Goal: Task Accomplishment & Management: Manage account settings

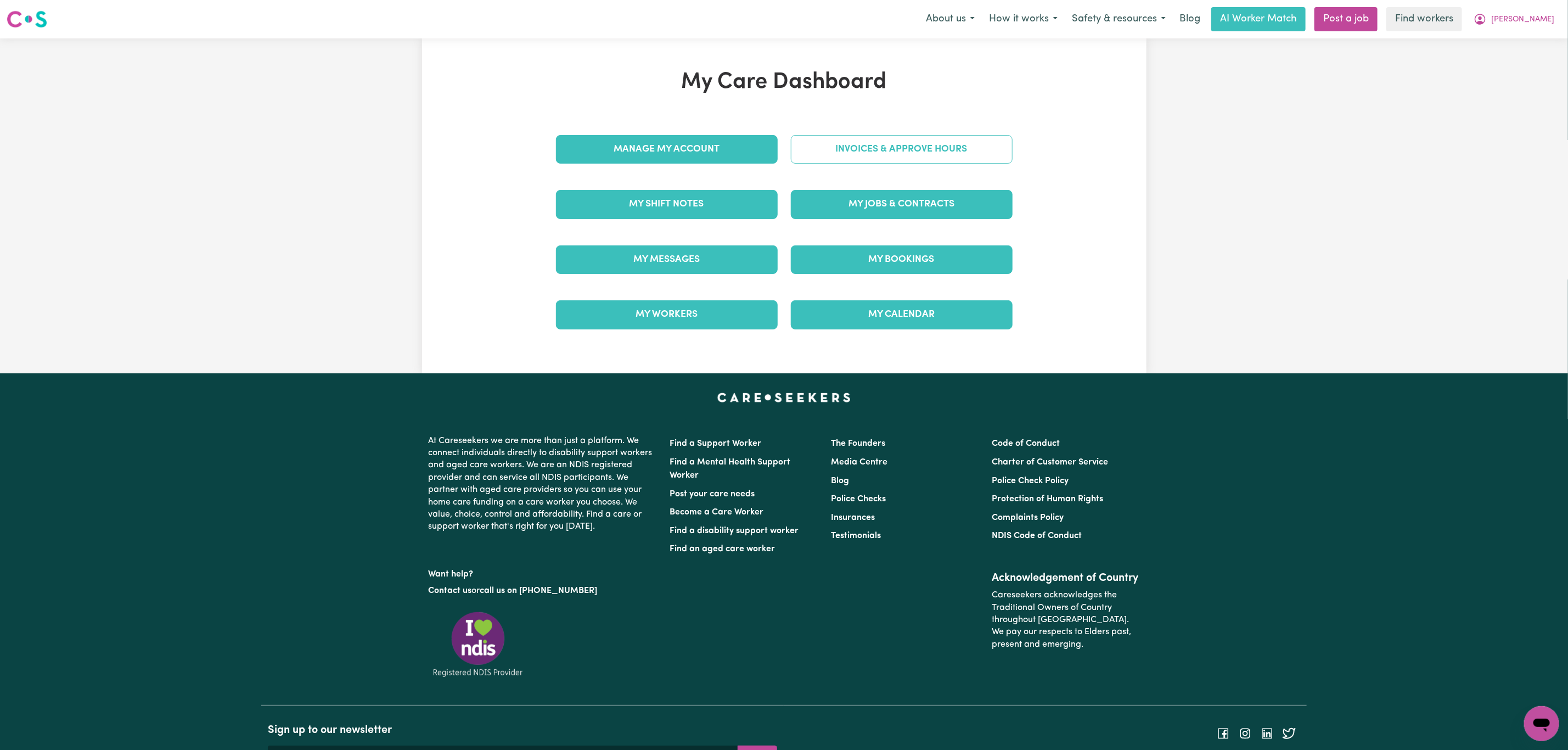
click at [889, 136] on link "Invoices & Approve Hours" at bounding box center [902, 149] width 222 height 29
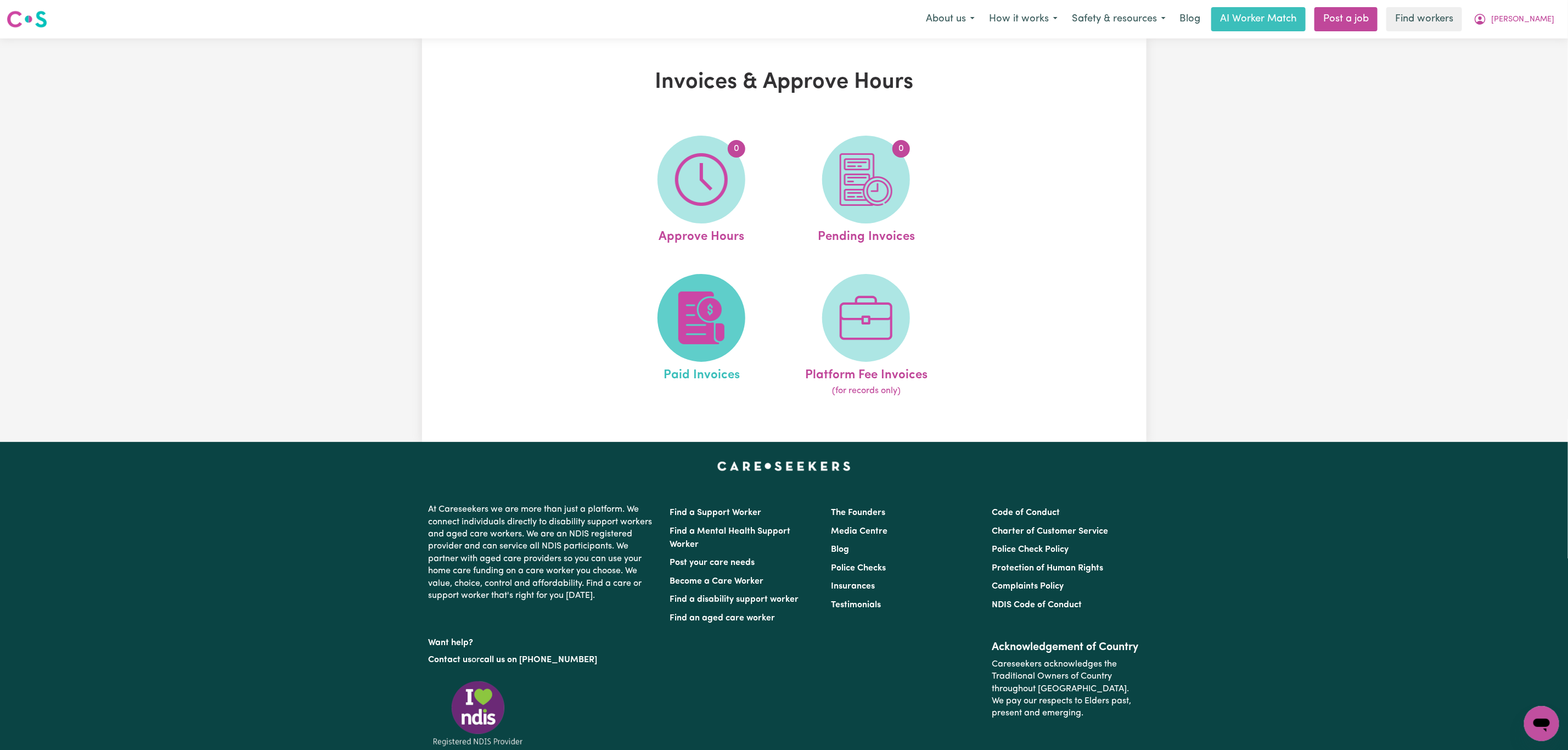
click at [676, 331] on img at bounding box center [701, 317] width 52 height 53
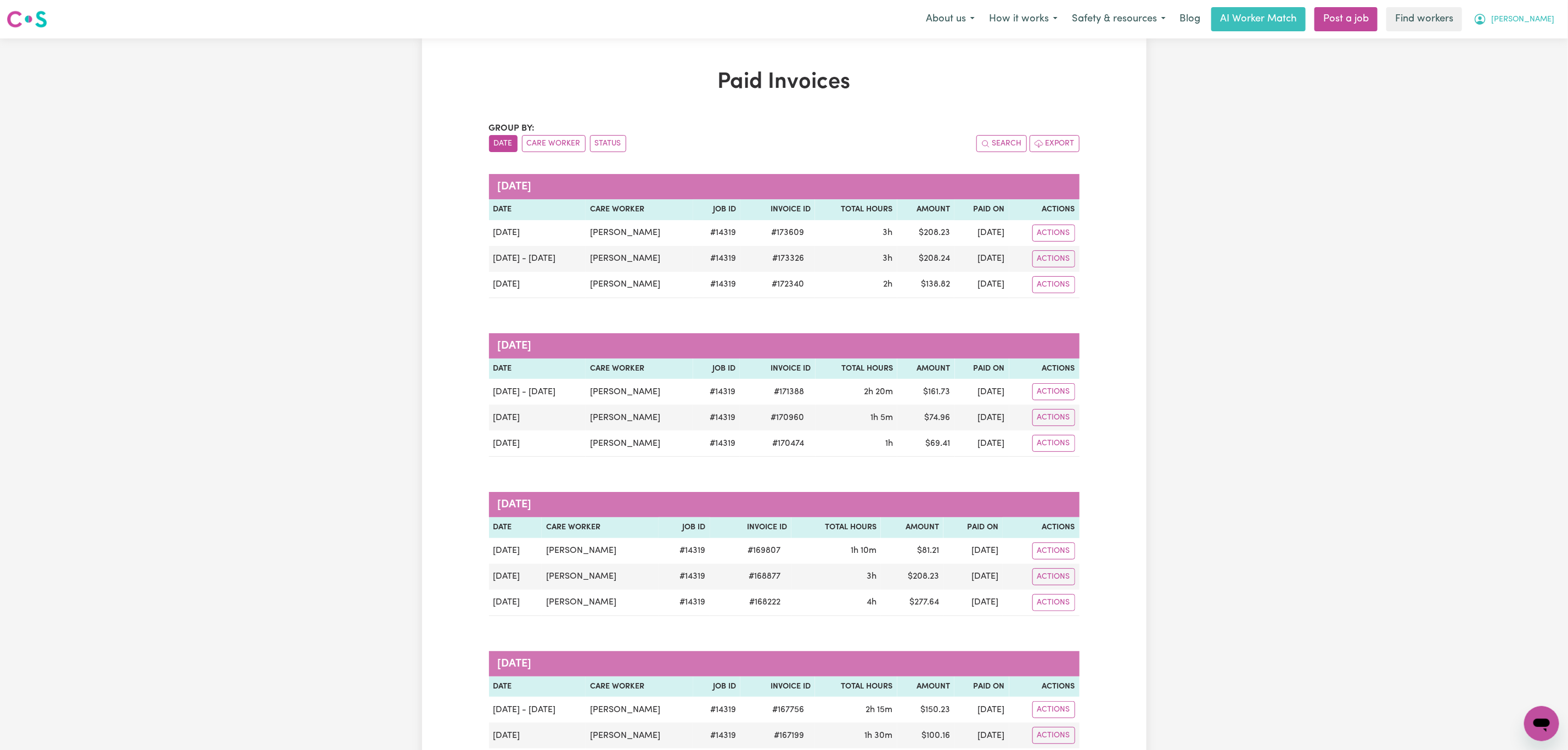
click at [1533, 17] on span "[PERSON_NAME]" at bounding box center [1523, 20] width 63 height 12
click at [1531, 47] on link "My Dashboard" at bounding box center [1517, 43] width 87 height 21
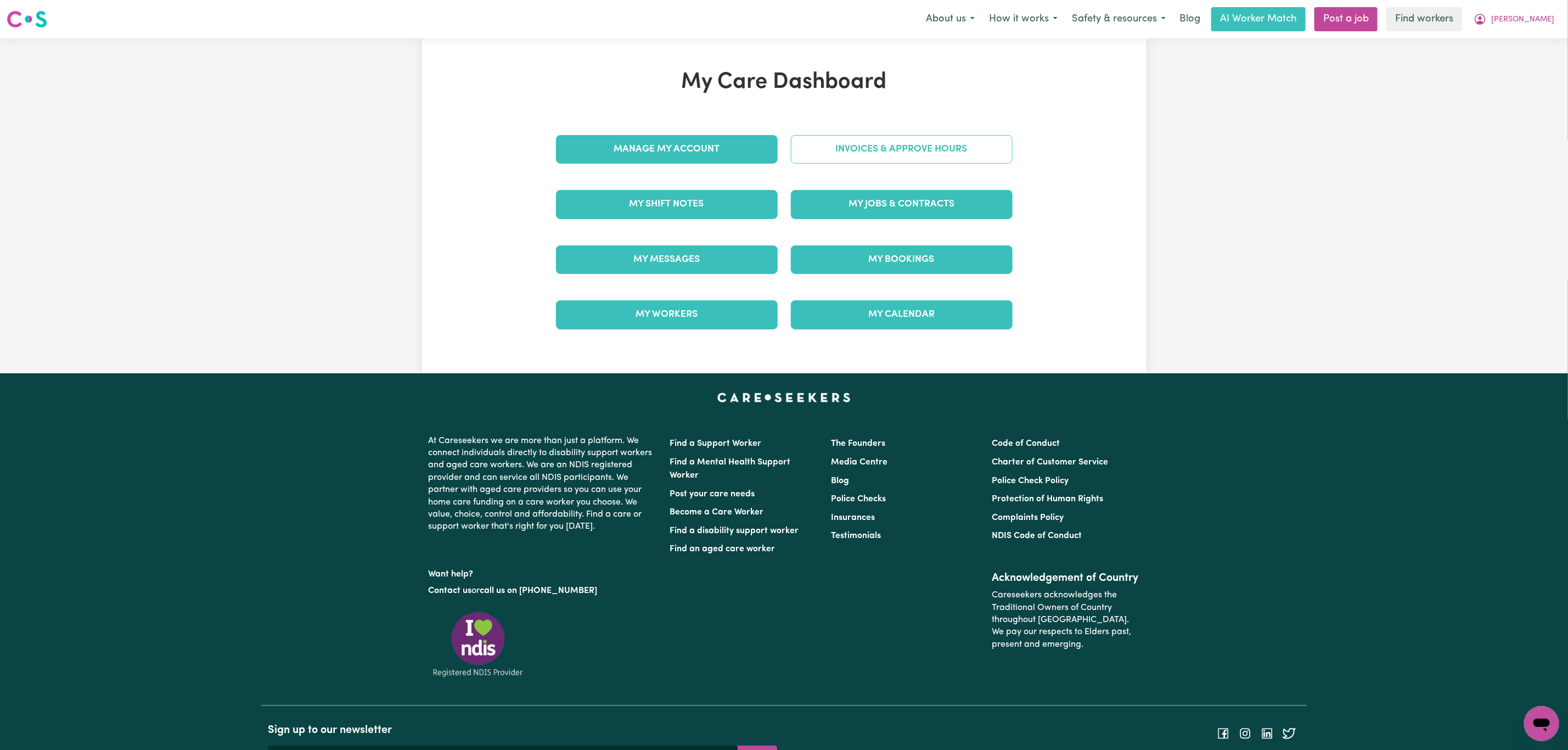
click at [885, 142] on link "Invoices & Approve Hours" at bounding box center [902, 149] width 222 height 29
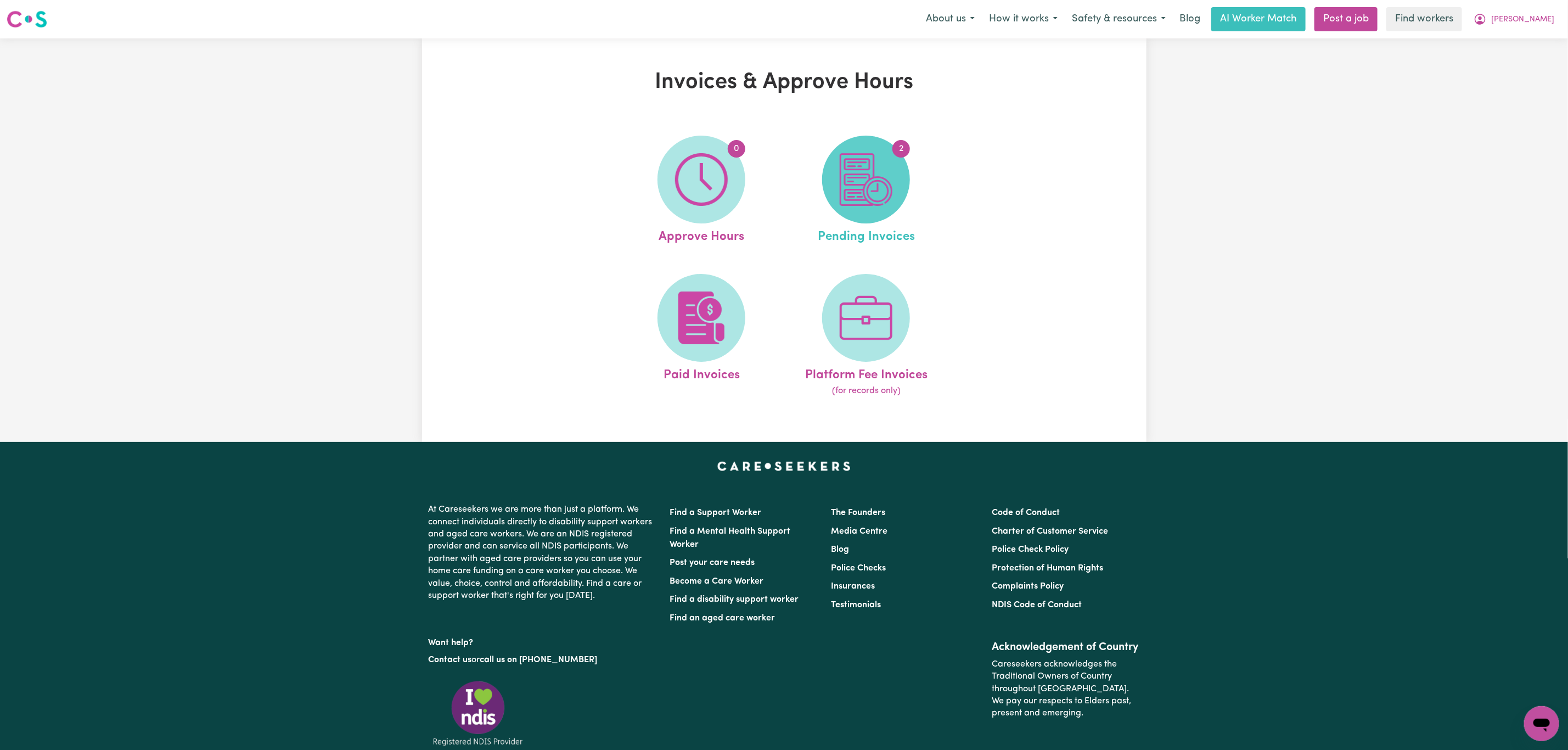
click at [855, 181] on img at bounding box center [866, 179] width 52 height 53
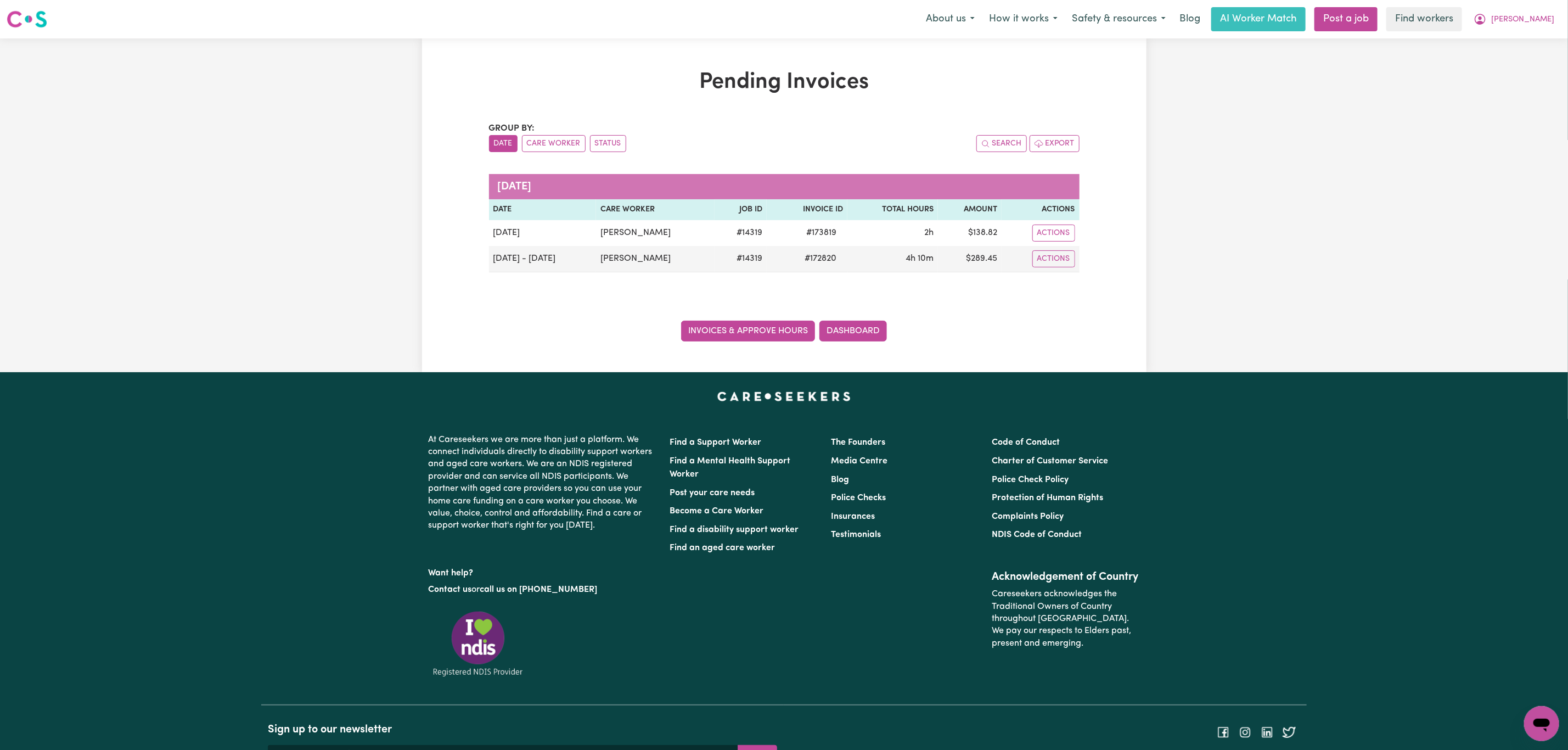
click at [713, 330] on link "Invoices & Approve Hours" at bounding box center [748, 331] width 134 height 21
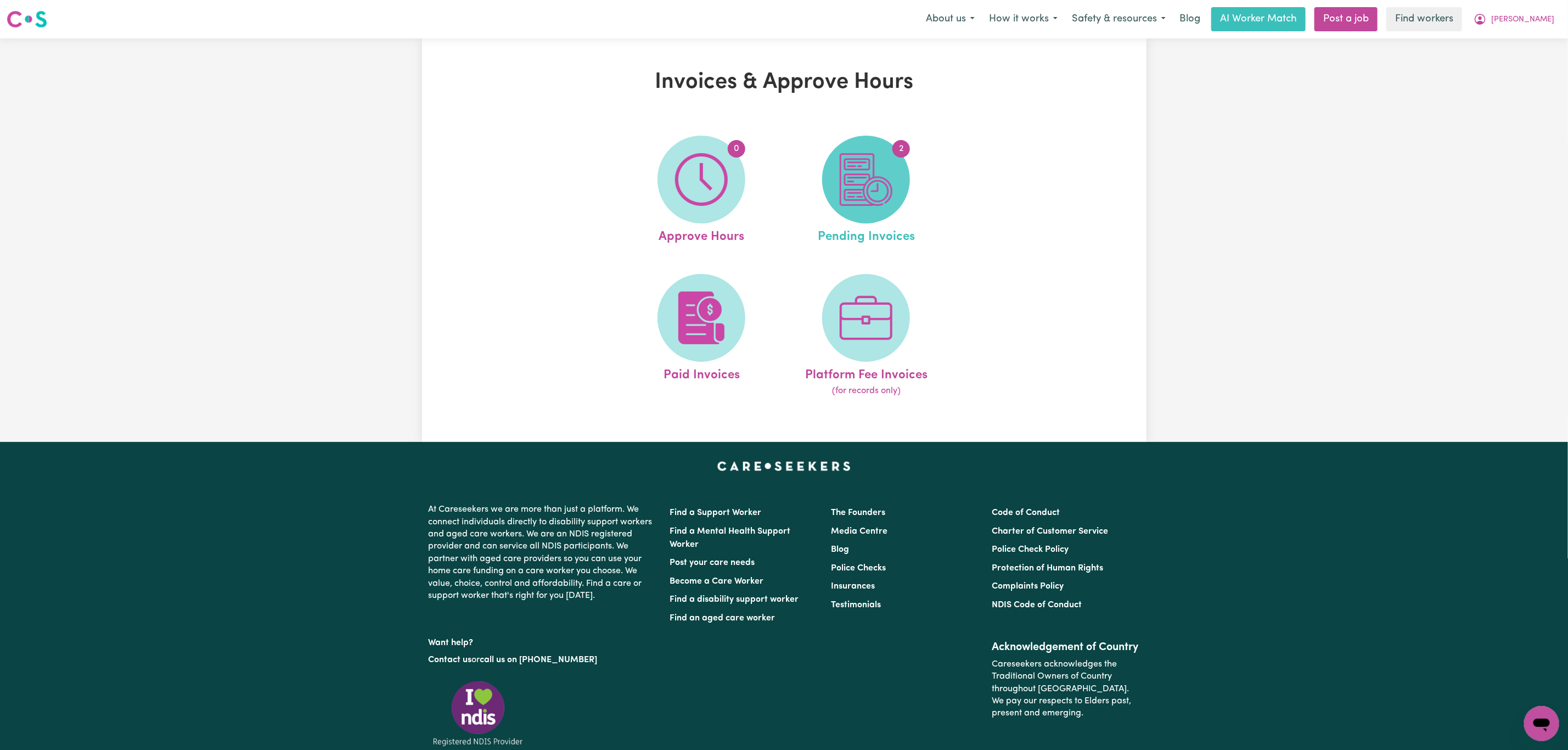
click at [868, 191] on img at bounding box center [866, 179] width 52 height 53
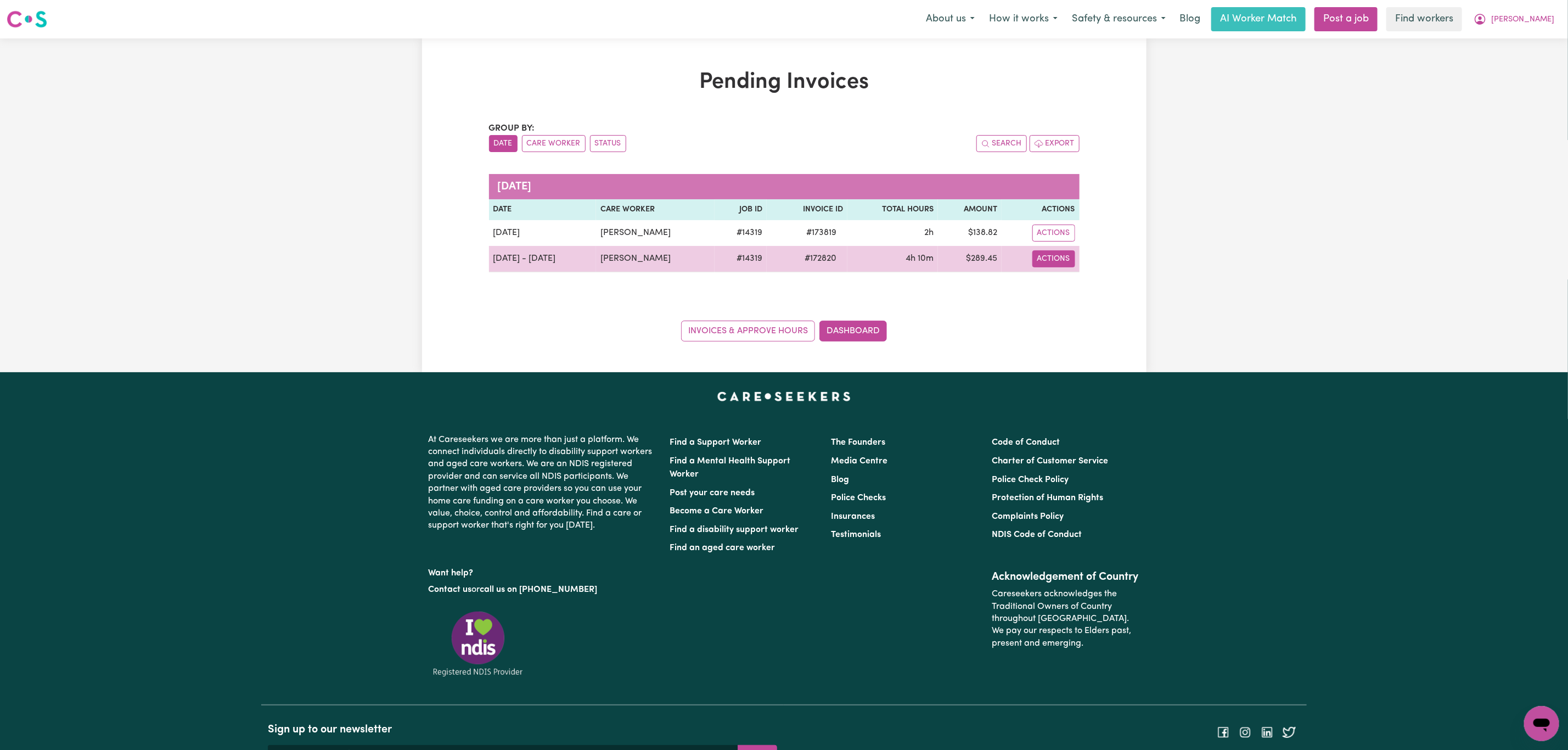
click at [1056, 265] on button "Actions" at bounding box center [1053, 259] width 43 height 17
click at [1061, 286] on link "Download Invoice" at bounding box center [1086, 285] width 100 height 22
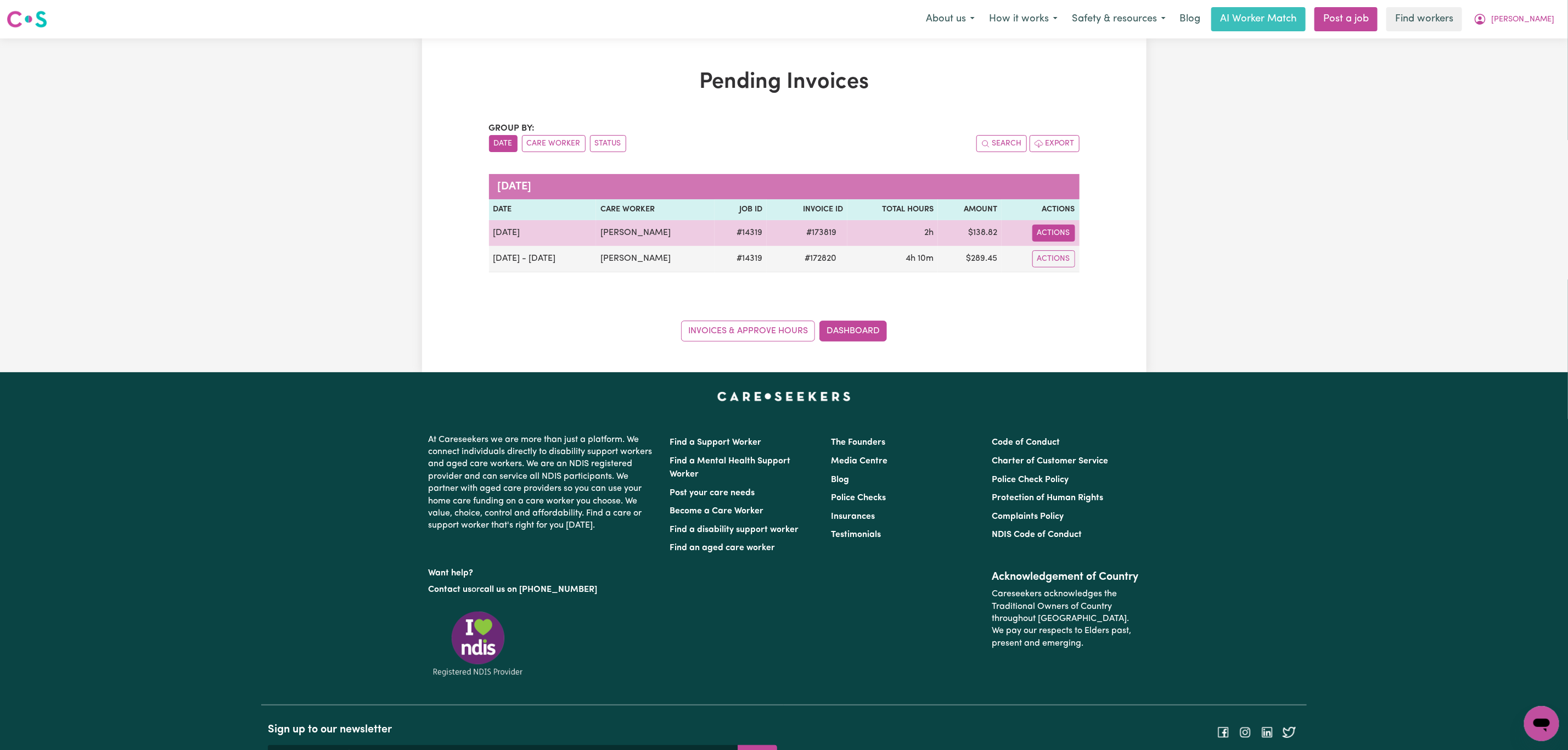
click at [1050, 227] on button "Actions" at bounding box center [1053, 233] width 43 height 17
click at [1050, 258] on icon "Download invoice #173819" at bounding box center [1049, 259] width 9 height 9
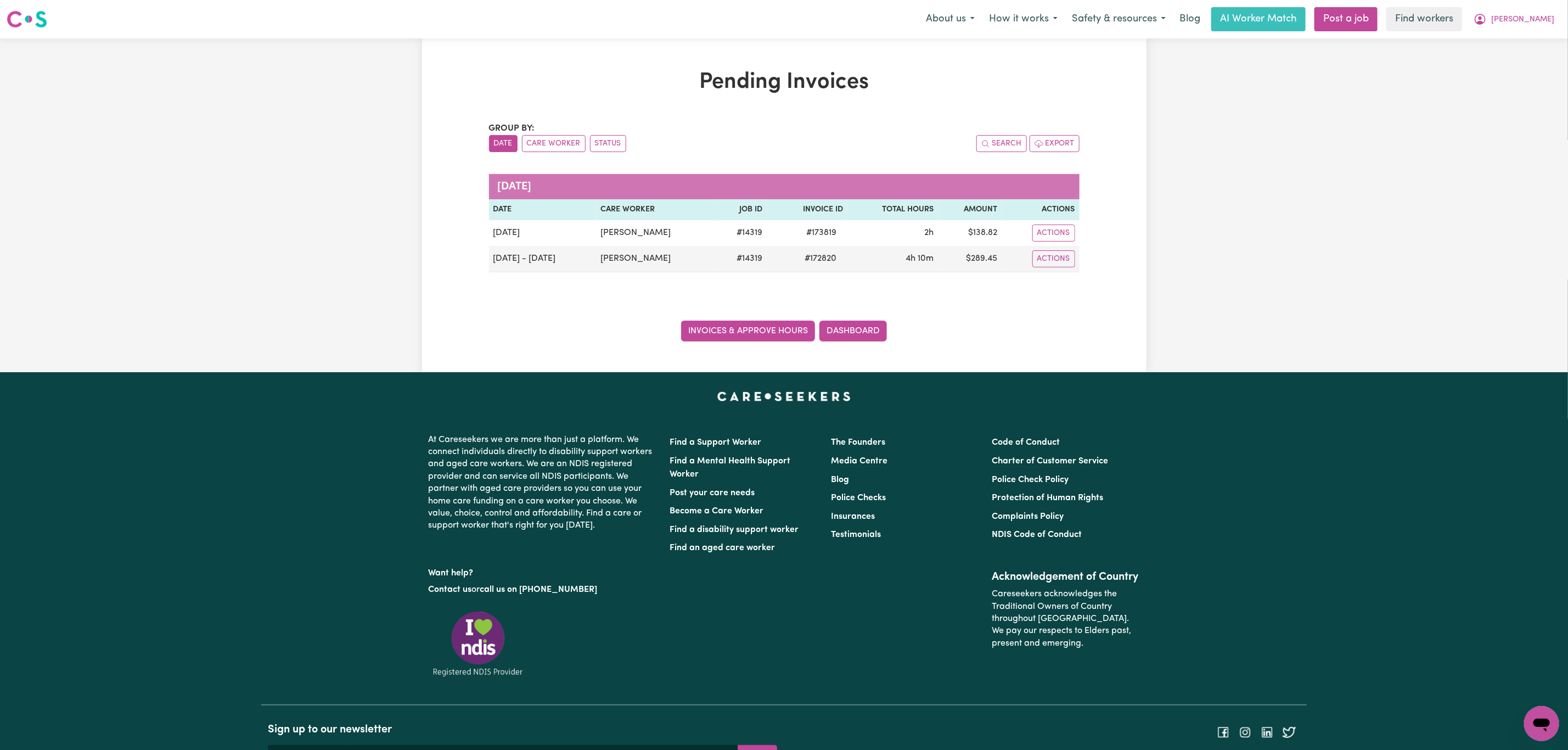
click at [763, 341] on link "Invoices & Approve Hours" at bounding box center [748, 331] width 134 height 21
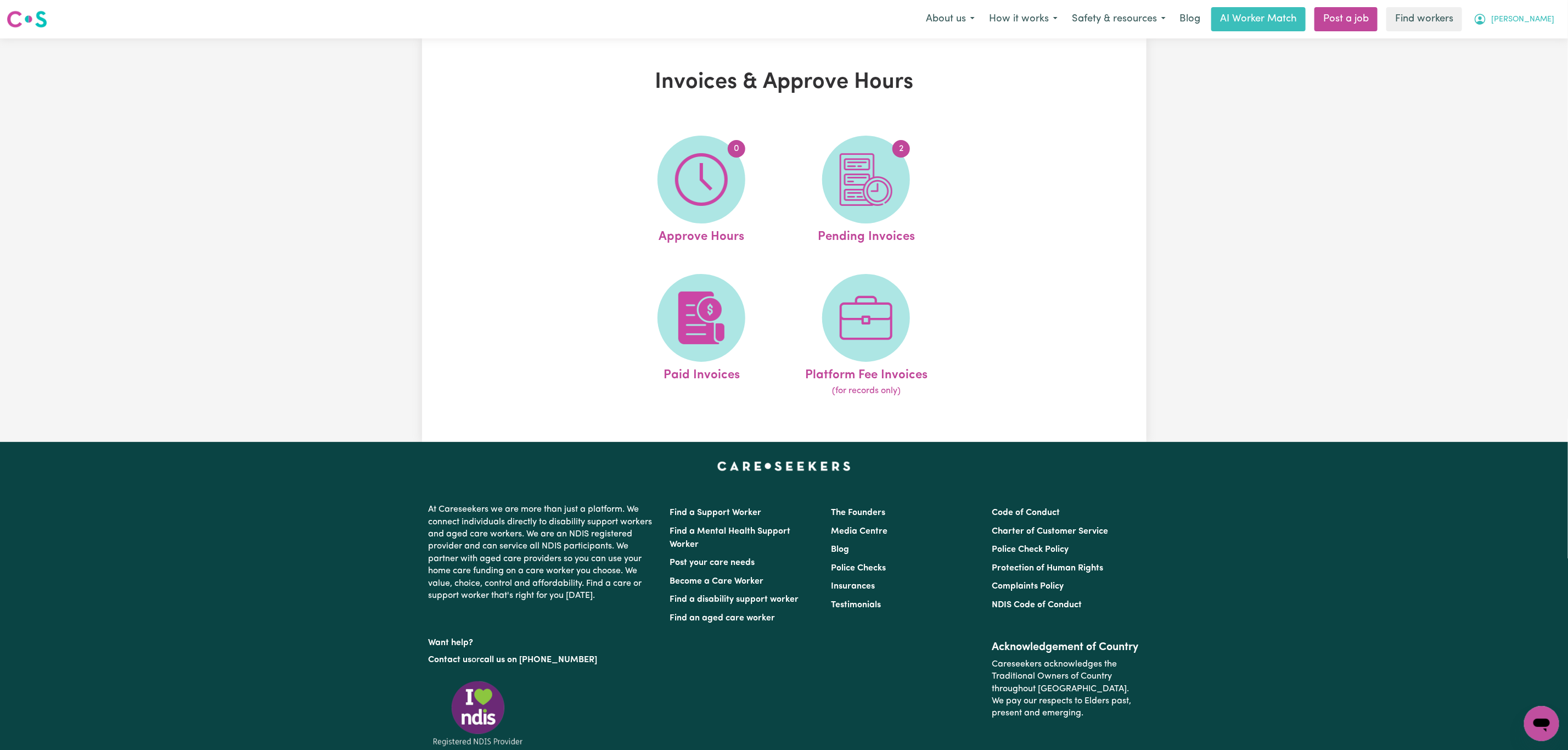
click at [1487, 18] on icon "My Account" at bounding box center [1480, 19] width 13 height 13
click at [1501, 35] on link "My Dashboard" at bounding box center [1517, 43] width 87 height 21
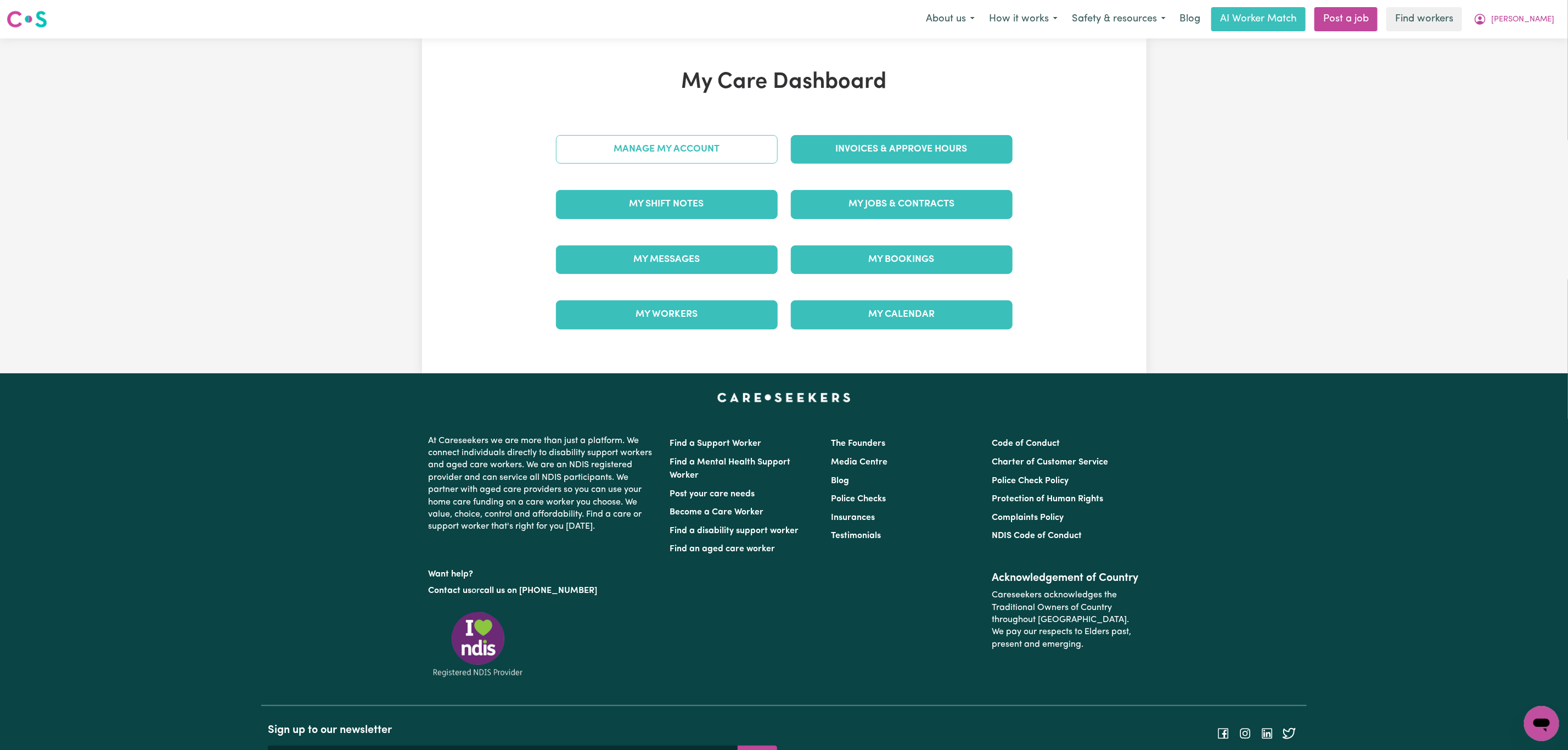
click at [726, 156] on link "Manage My Account" at bounding box center [667, 149] width 222 height 29
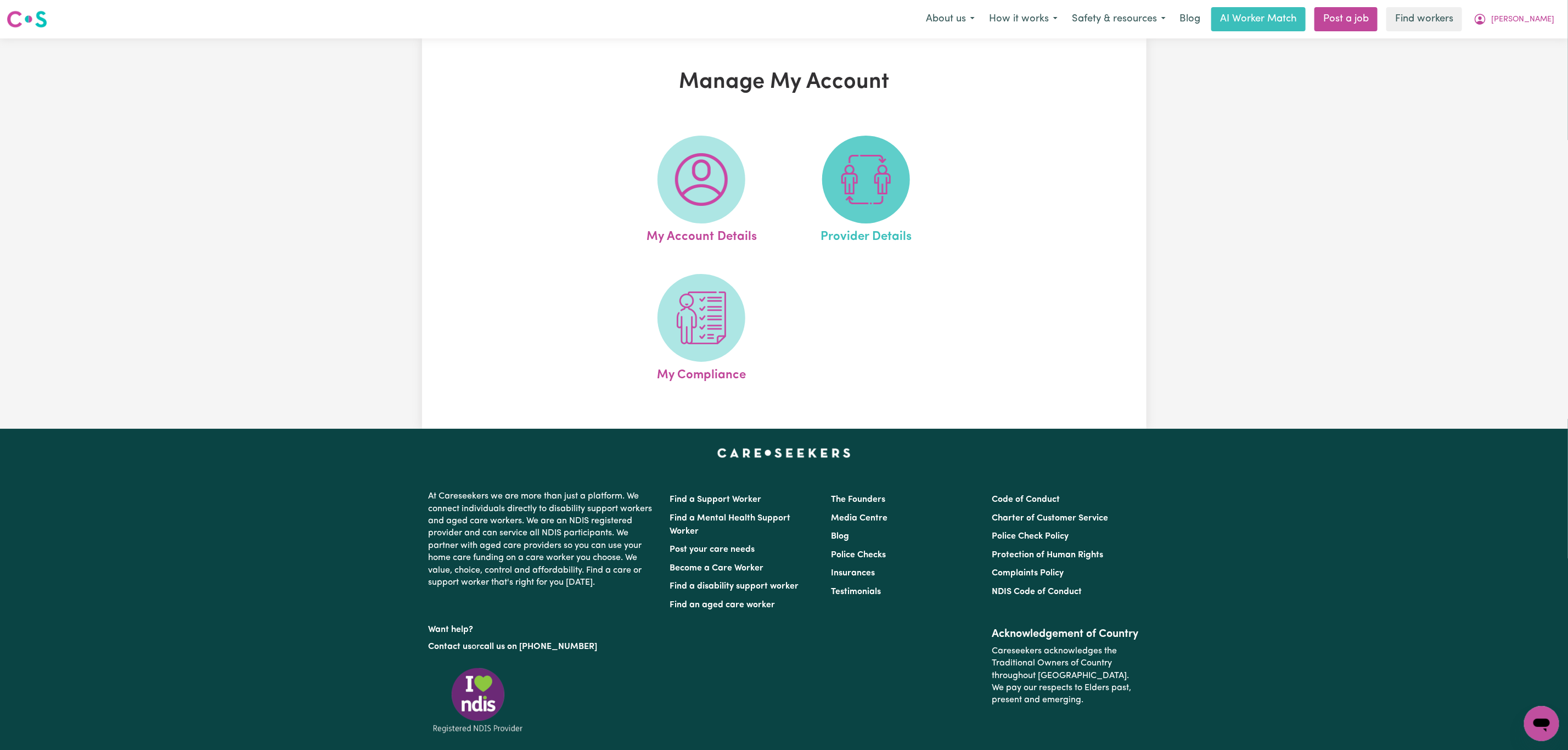
click at [889, 168] on img at bounding box center [866, 179] width 52 height 53
select select "NDIS_FUNDING_PLAN_MANAGED"
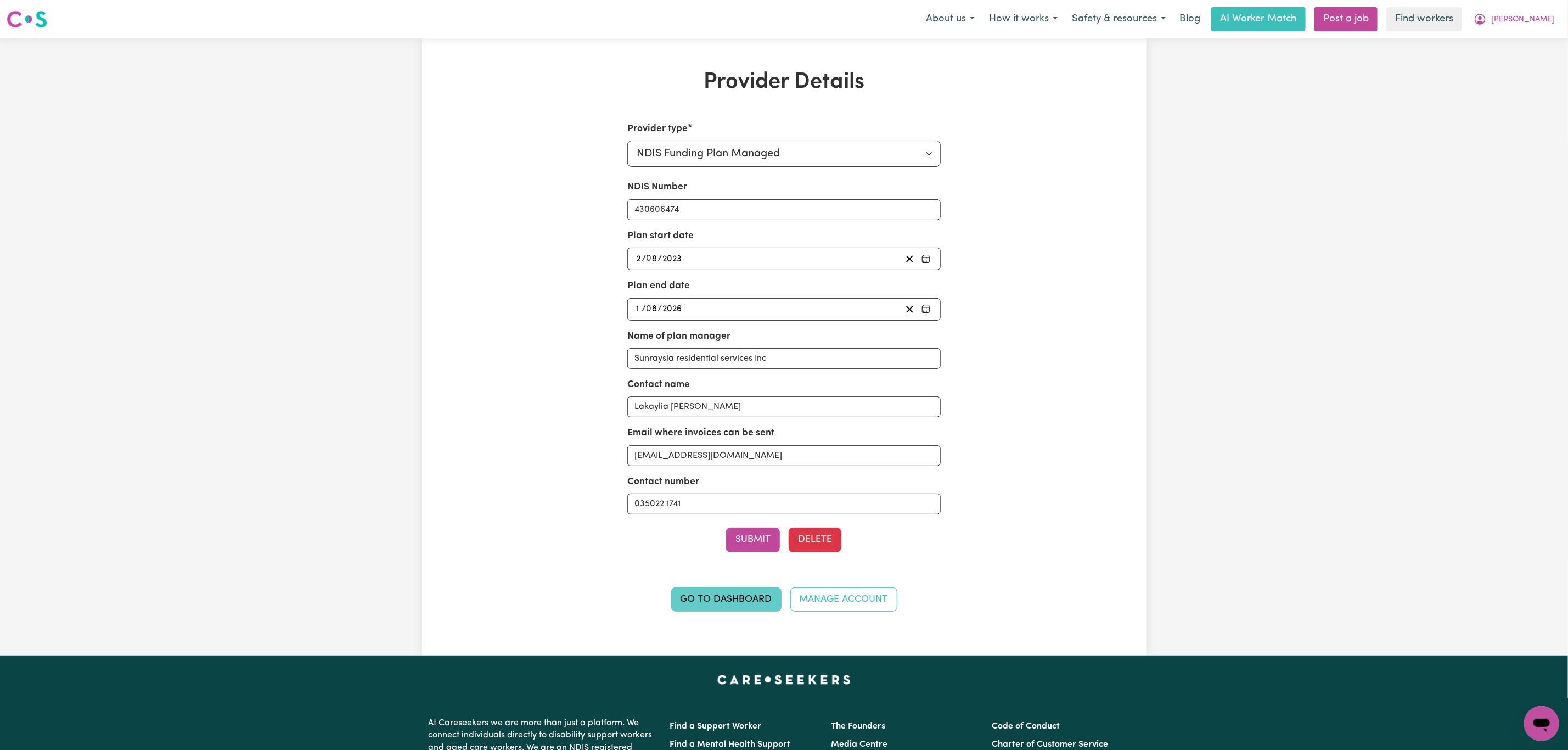
click at [700, 601] on link "Go to Dashboard" at bounding box center [726, 599] width 110 height 24
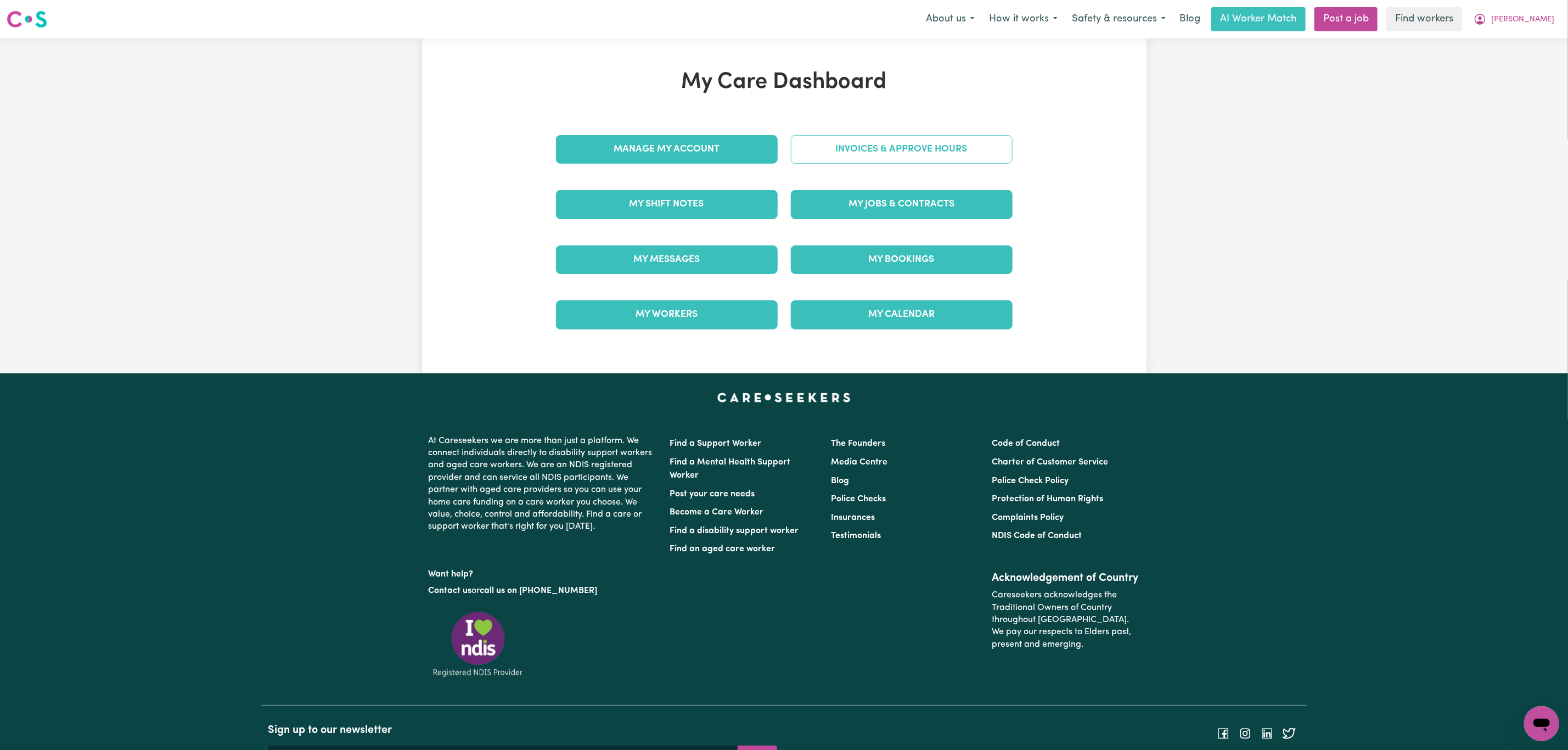
click at [878, 144] on link "Invoices & Approve Hours" at bounding box center [902, 149] width 222 height 29
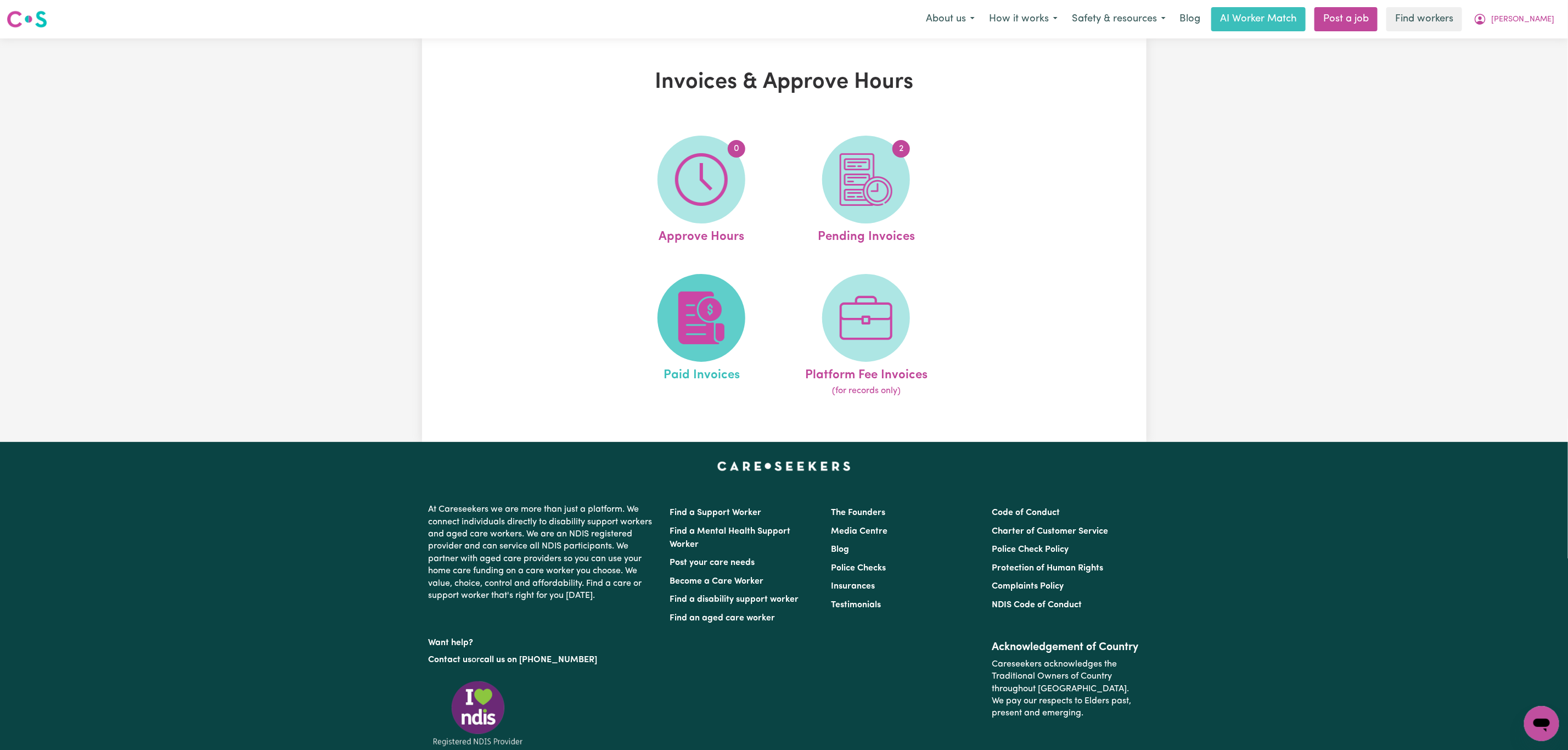
click at [681, 320] on img at bounding box center [701, 317] width 52 height 53
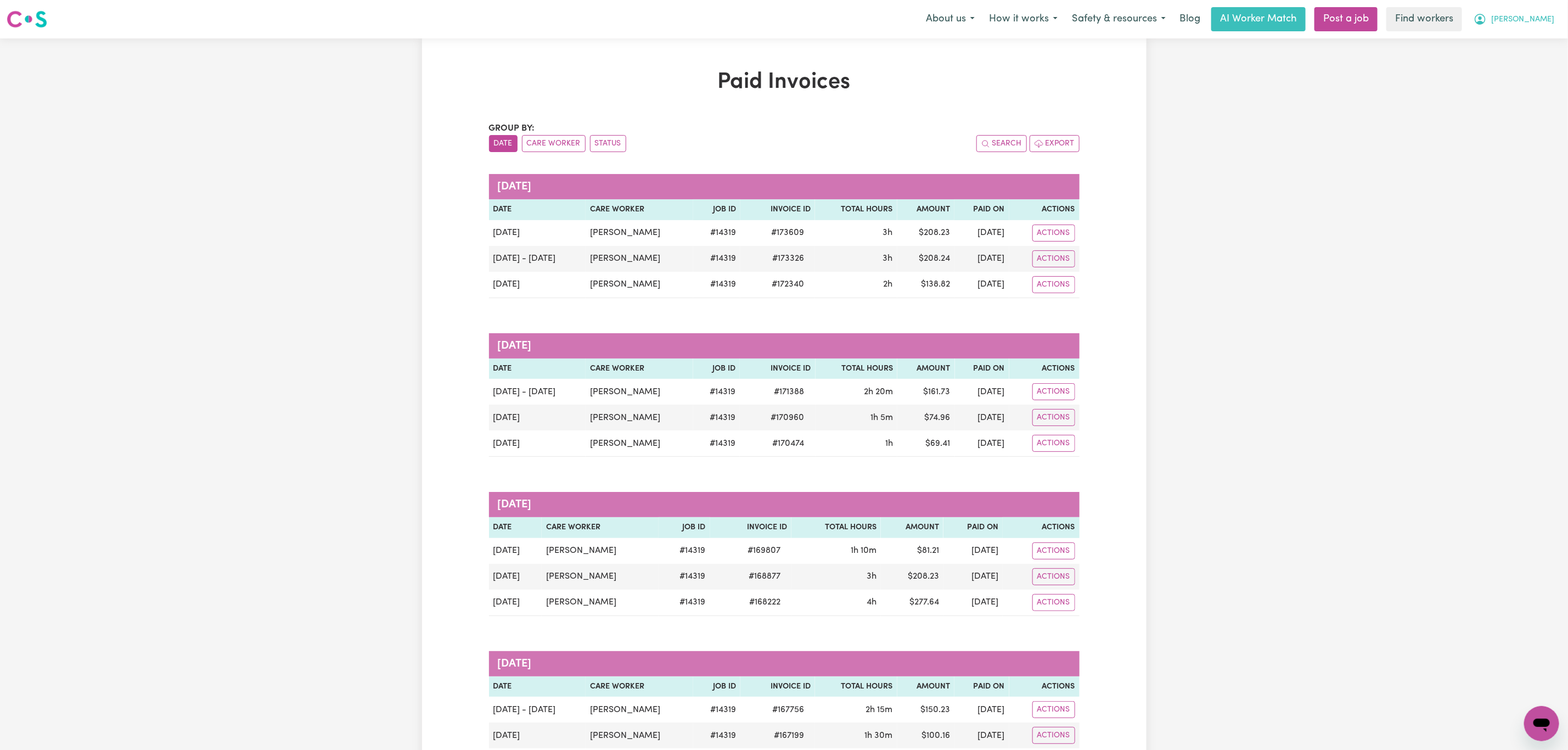
click at [1534, 12] on button "[PERSON_NAME]" at bounding box center [1515, 19] width 95 height 23
click at [1517, 42] on link "My Dashboard" at bounding box center [1517, 43] width 87 height 21
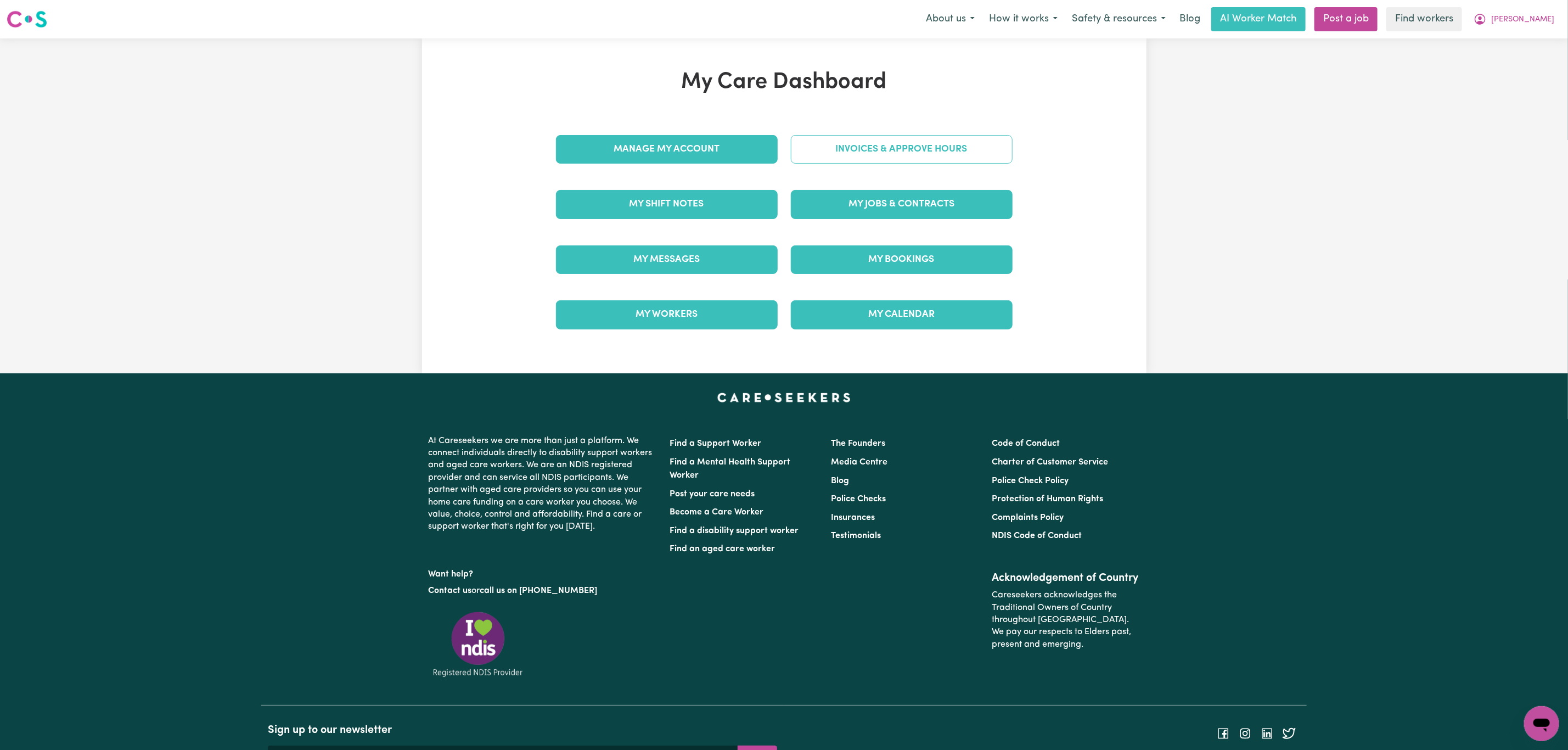
click at [858, 141] on link "Invoices & Approve Hours" at bounding box center [902, 149] width 222 height 29
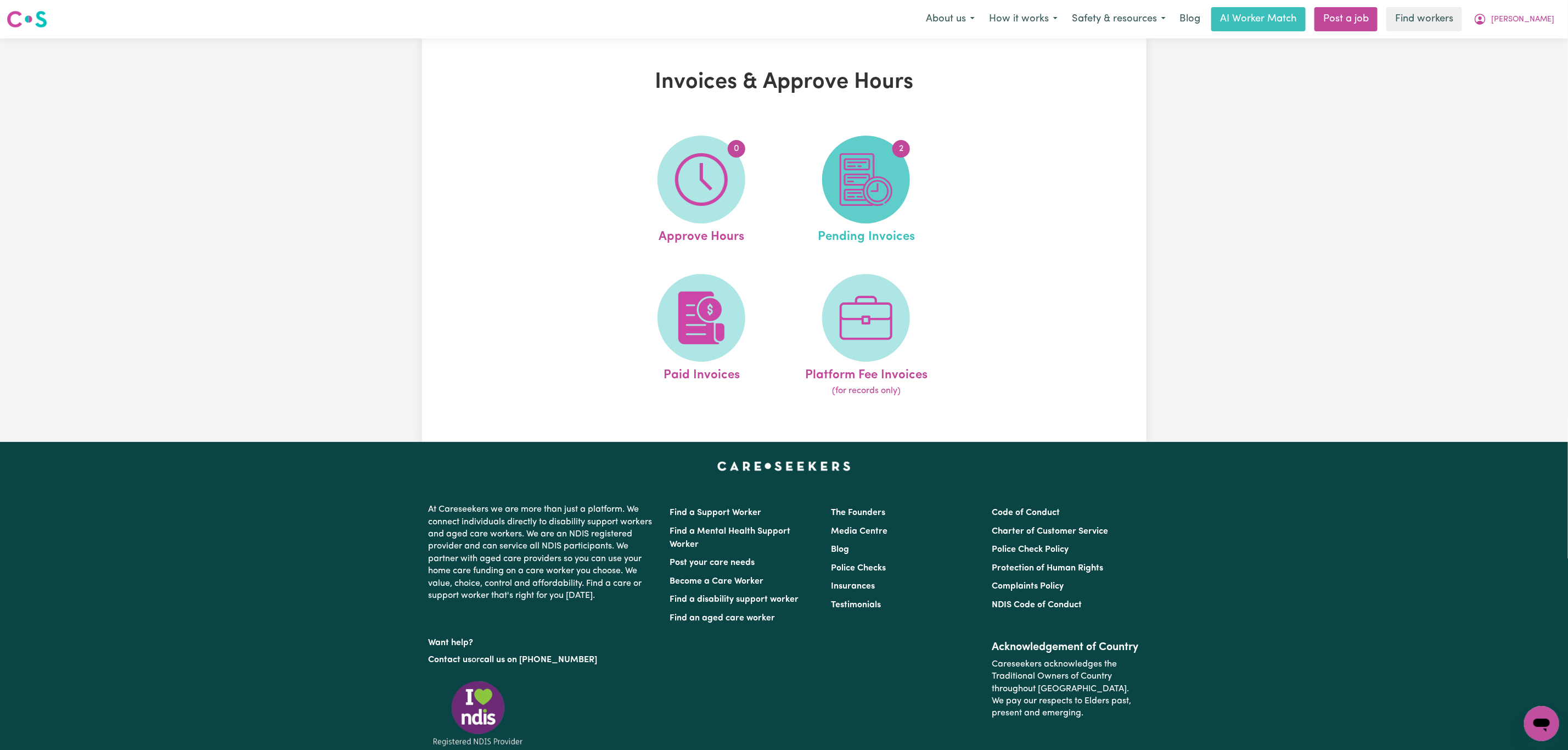
click at [865, 154] on img at bounding box center [866, 179] width 52 height 53
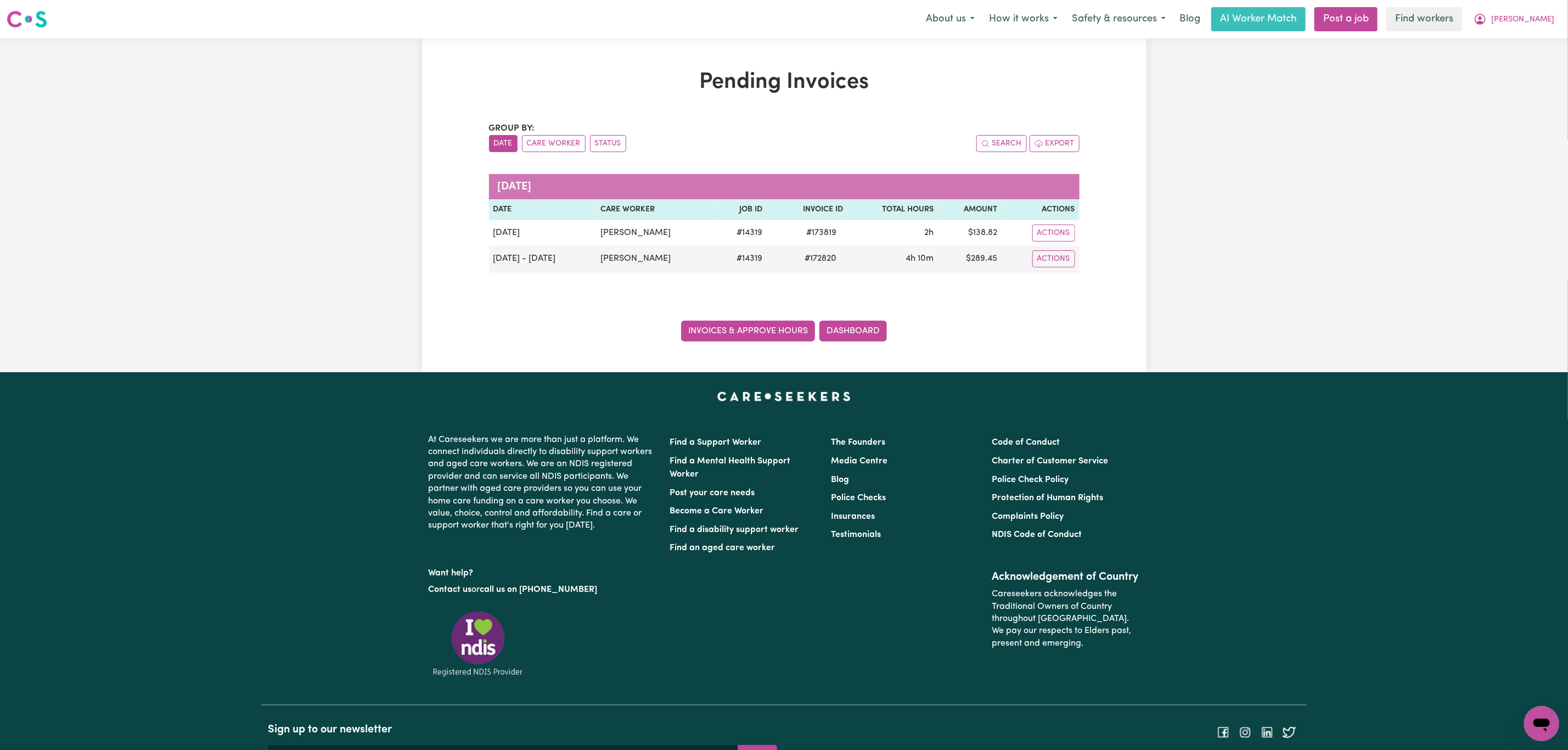
click at [735, 331] on link "Invoices & Approve Hours" at bounding box center [748, 331] width 134 height 21
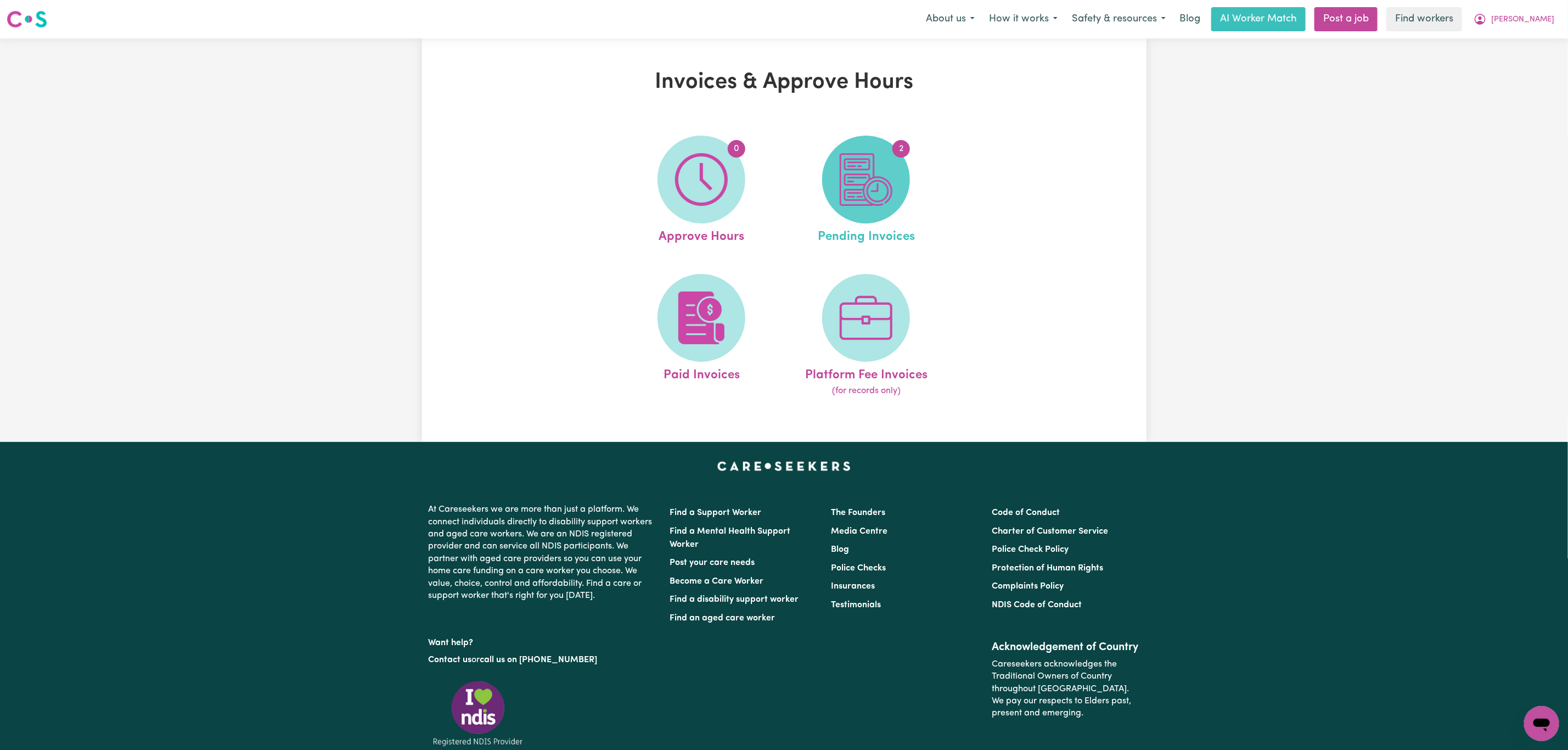
click at [840, 191] on img at bounding box center [866, 179] width 52 height 53
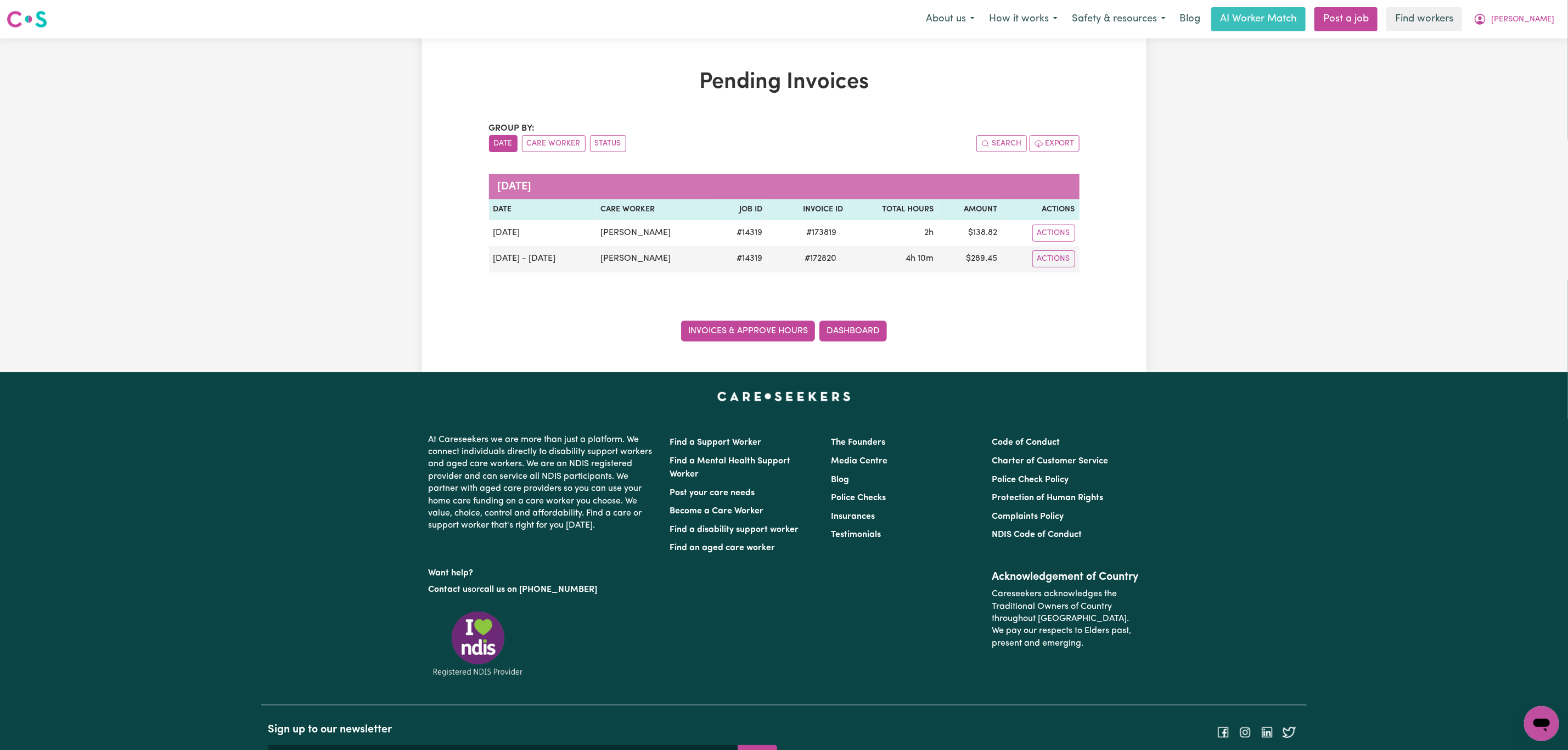
click at [740, 339] on link "Invoices & Approve Hours" at bounding box center [748, 331] width 134 height 21
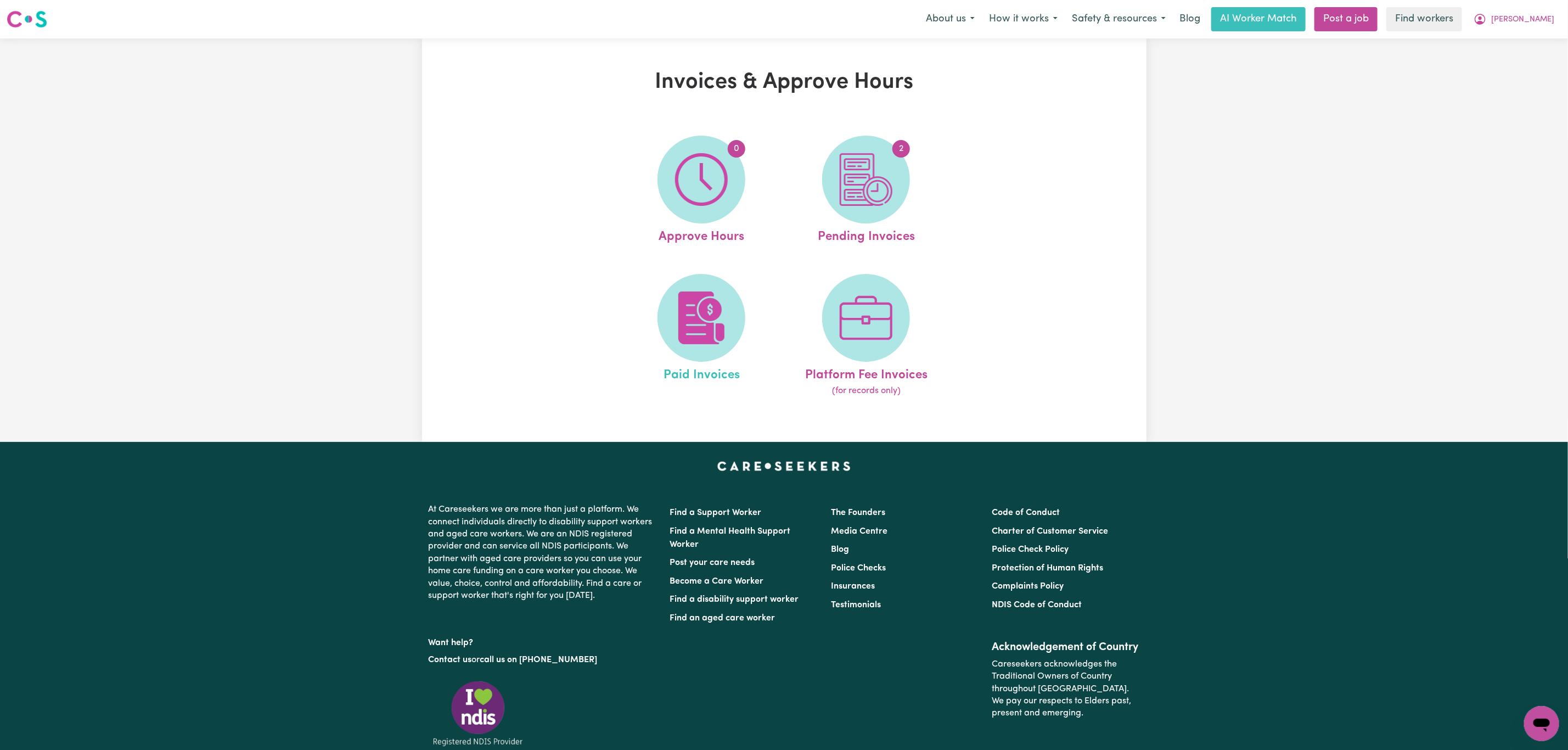
click at [741, 341] on link "Paid Invoices" at bounding box center [701, 336] width 158 height 124
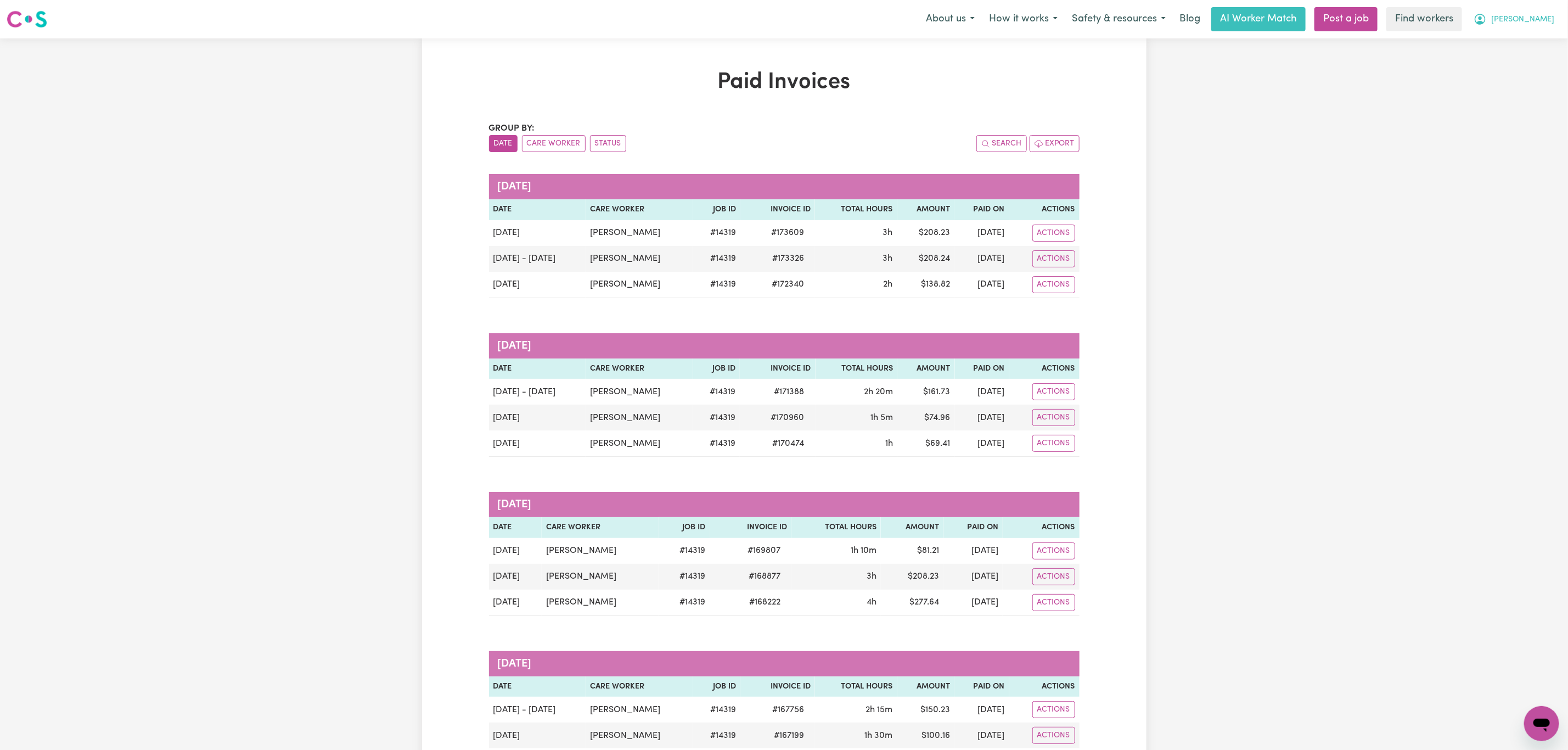
click at [1527, 29] on button "[PERSON_NAME]" at bounding box center [1515, 19] width 95 height 23
click at [1527, 37] on link "My Dashboard" at bounding box center [1517, 43] width 87 height 21
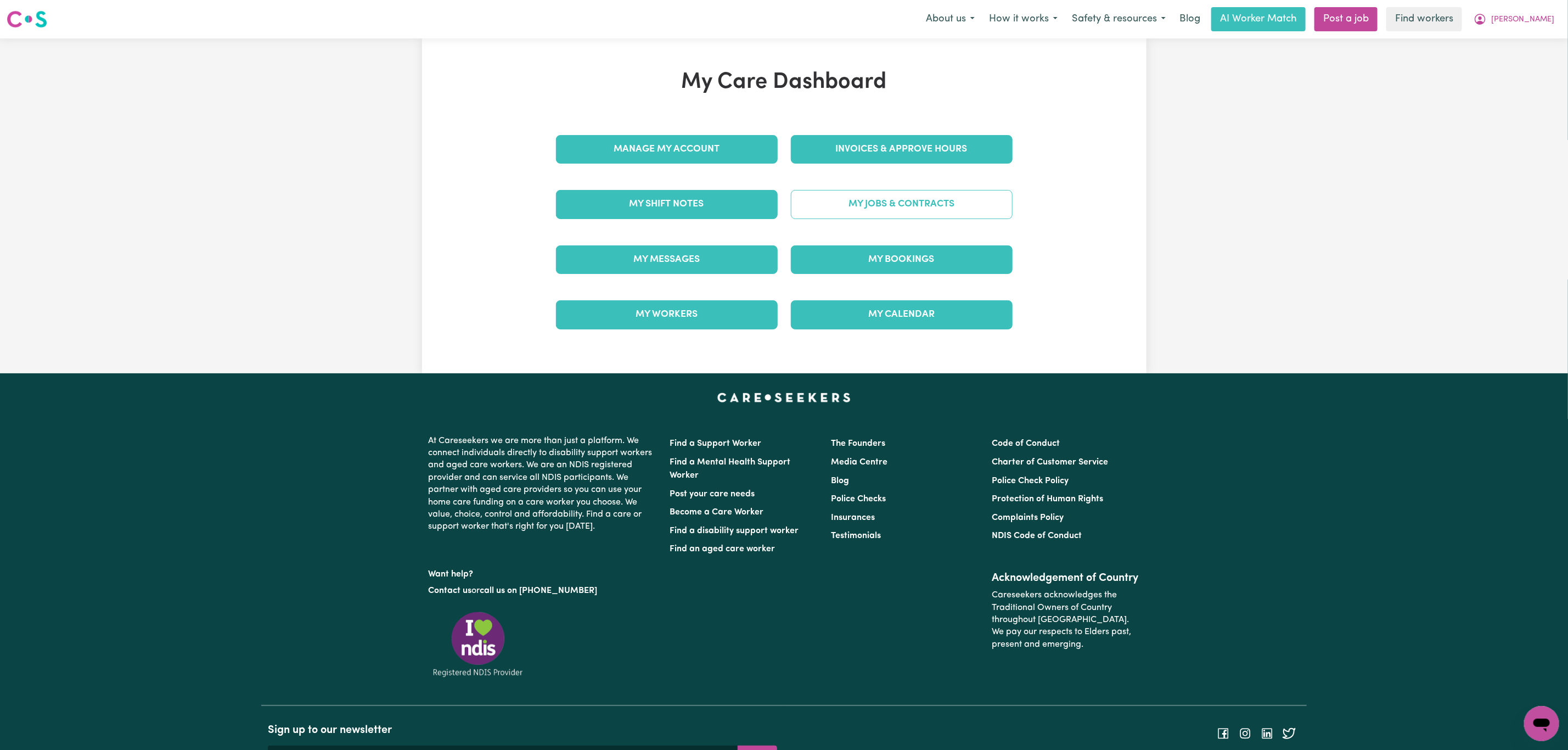
click at [871, 194] on link "My Jobs & Contracts" at bounding box center [902, 204] width 222 height 29
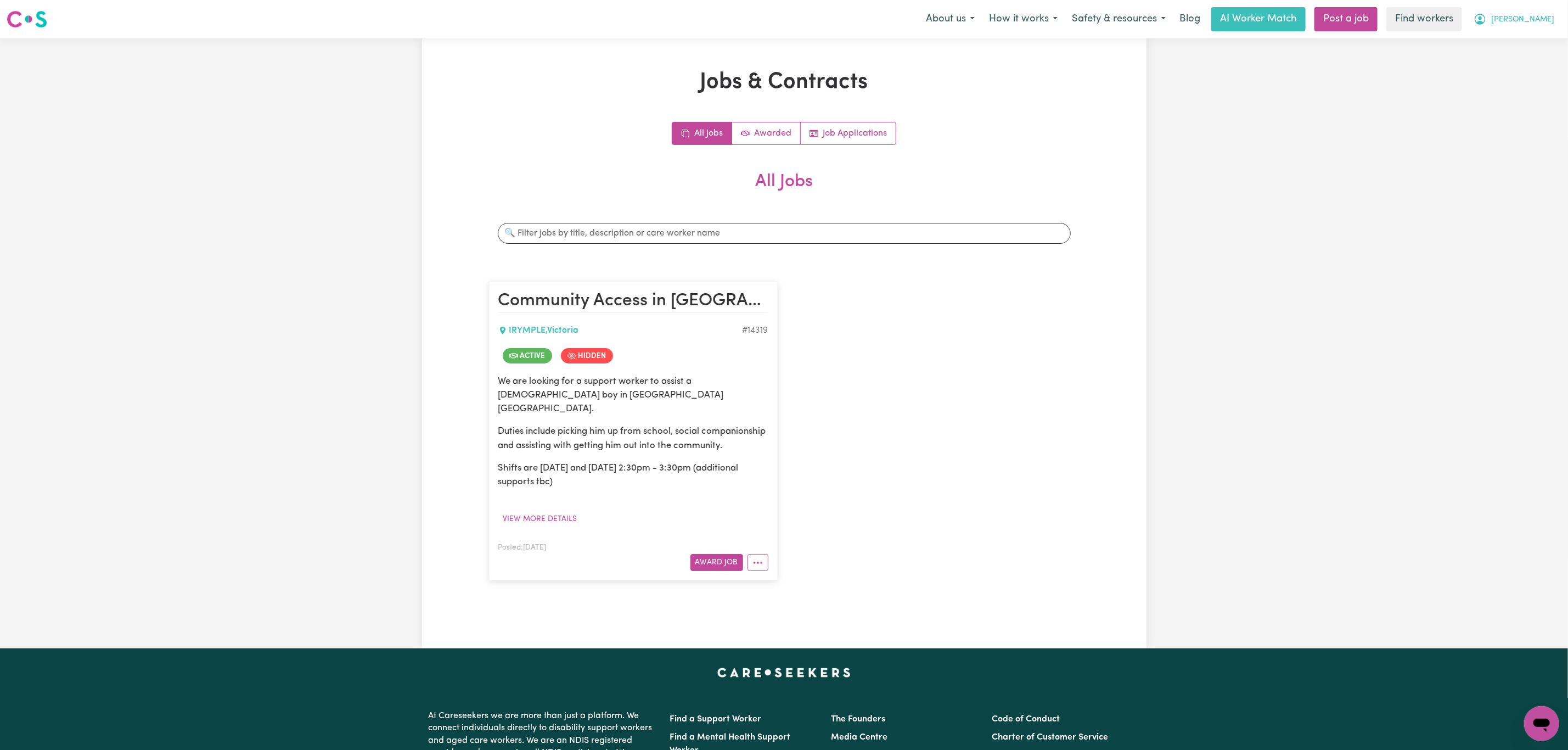
click at [1529, 22] on span "[PERSON_NAME]" at bounding box center [1523, 20] width 63 height 12
click at [1511, 35] on link "My Dashboard" at bounding box center [1517, 43] width 87 height 21
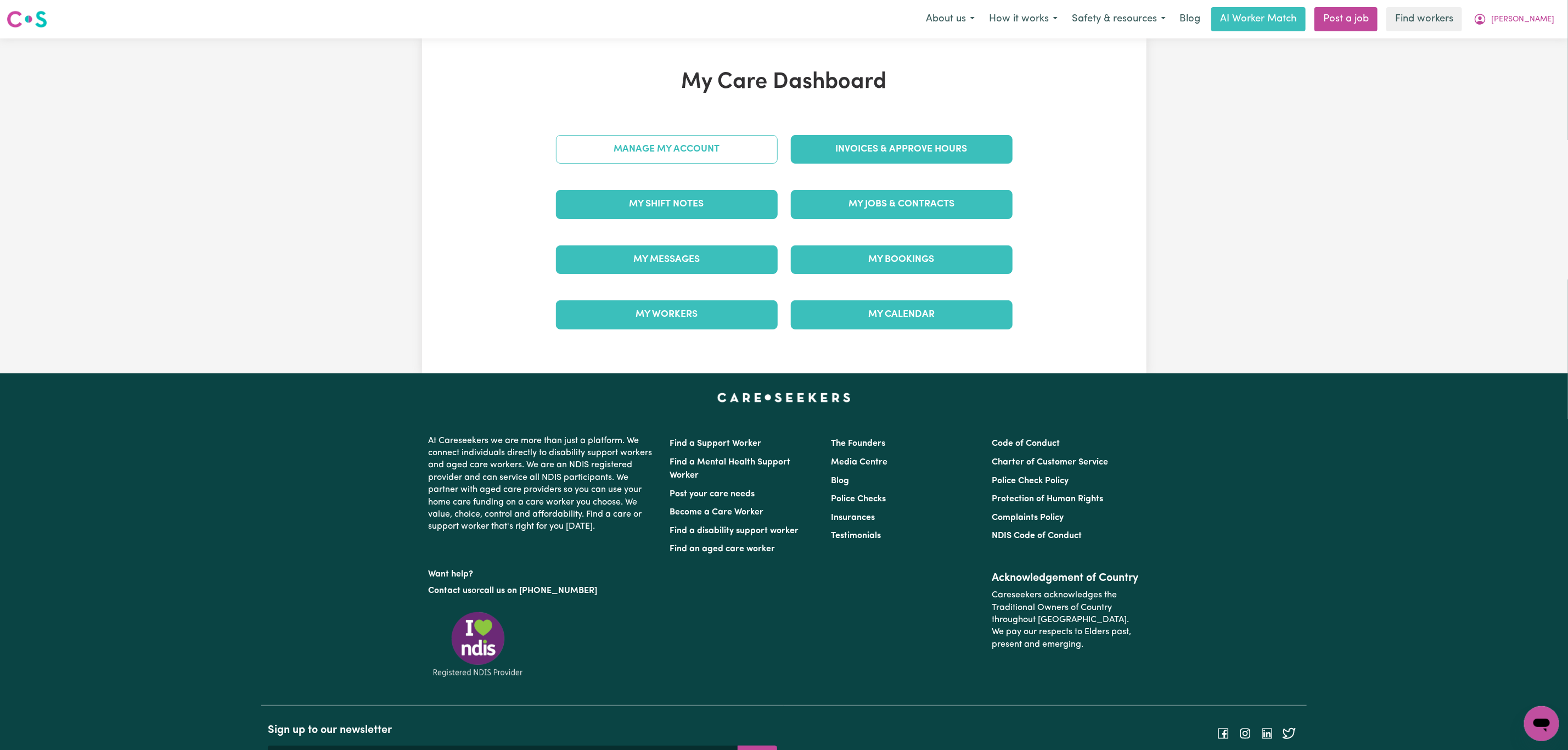
click at [715, 146] on link "Manage My Account" at bounding box center [667, 149] width 222 height 29
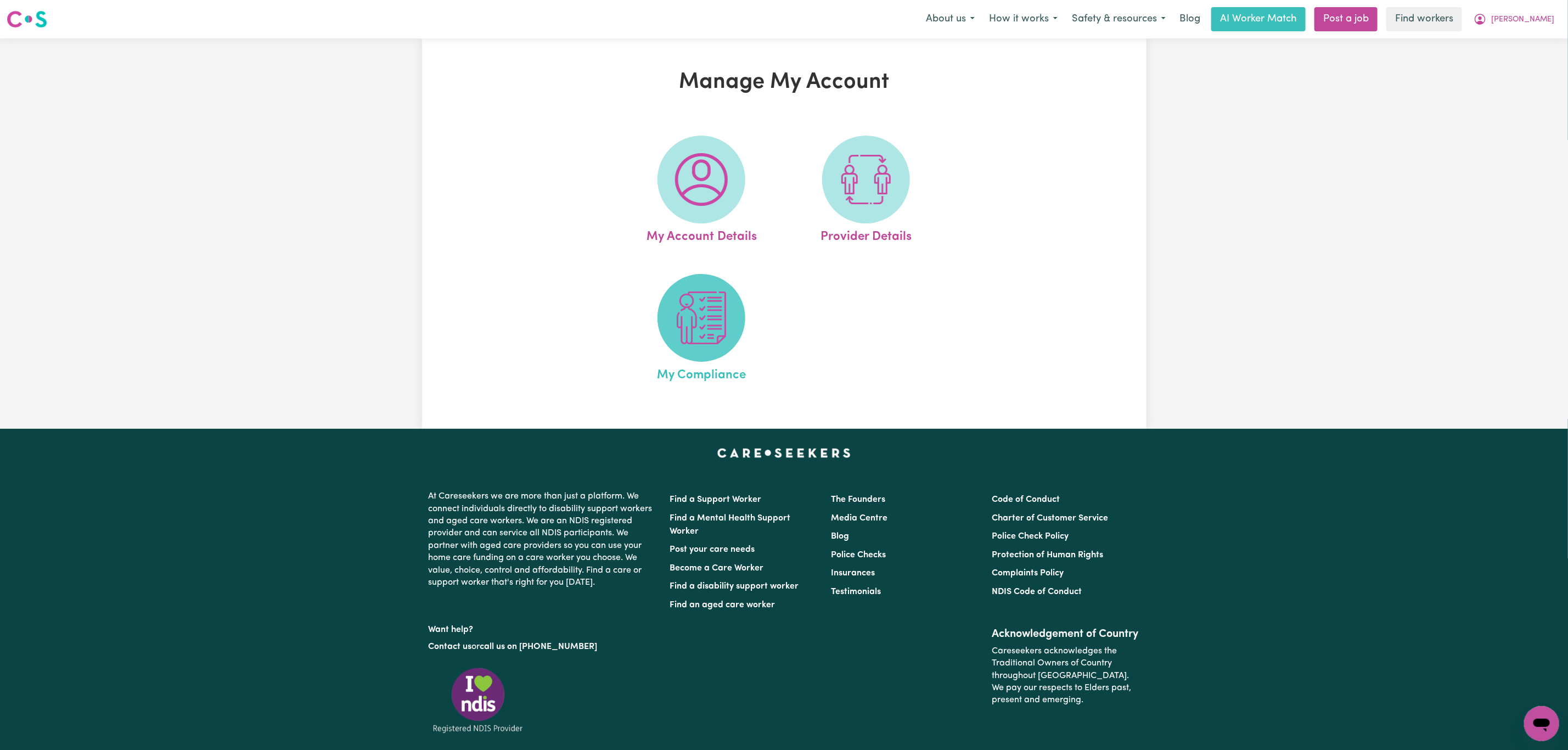
click at [686, 298] on img at bounding box center [701, 317] width 52 height 53
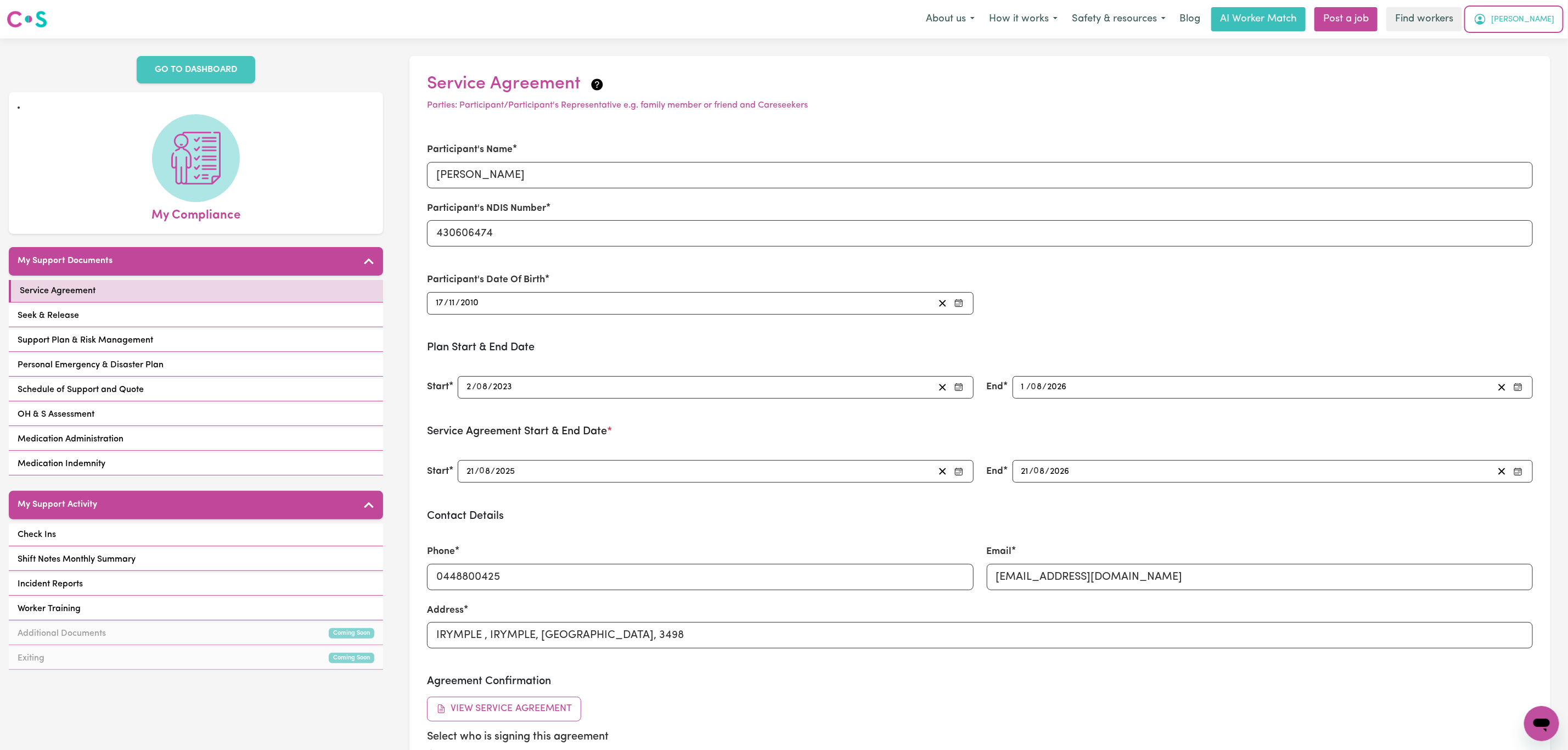
click at [1532, 23] on span "[PERSON_NAME]" at bounding box center [1523, 20] width 63 height 12
click at [1524, 40] on link "My Dashboard" at bounding box center [1517, 43] width 87 height 21
